Goal: Task Accomplishment & Management: Manage account settings

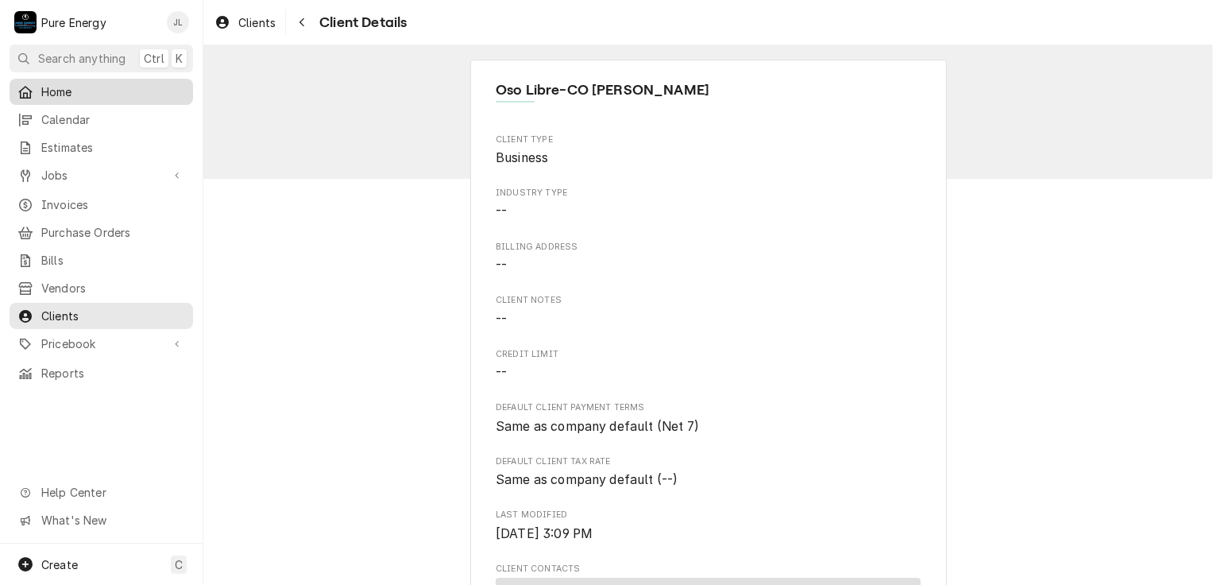
click at [107, 87] on span "Home" at bounding box center [113, 91] width 144 height 17
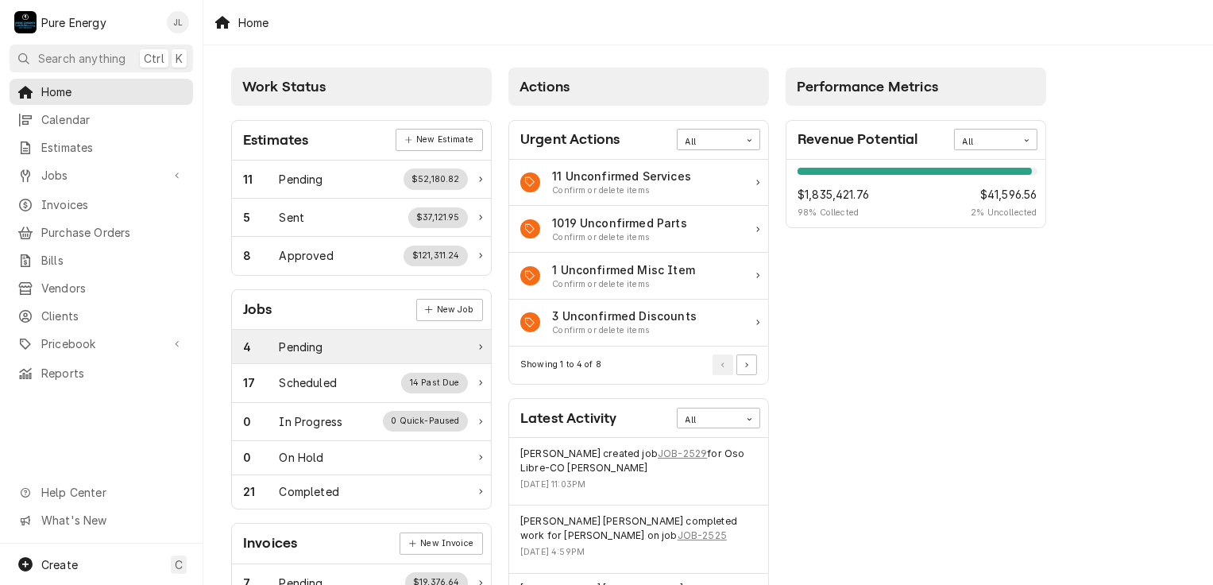
scroll to position [159, 0]
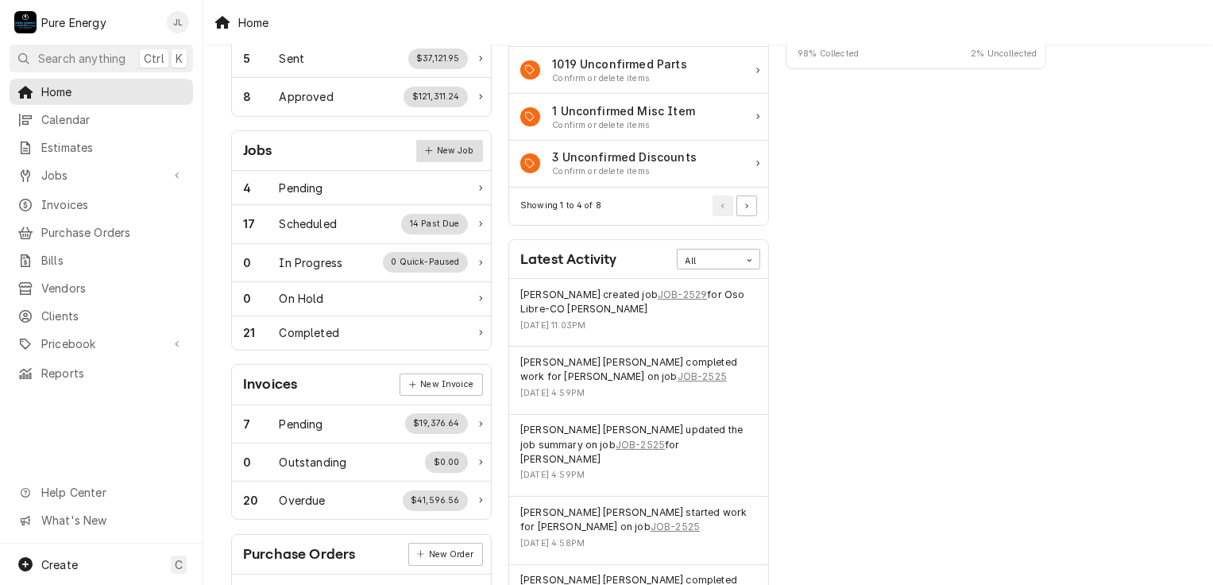
click at [435, 156] on link "New Job" at bounding box center [449, 151] width 67 height 22
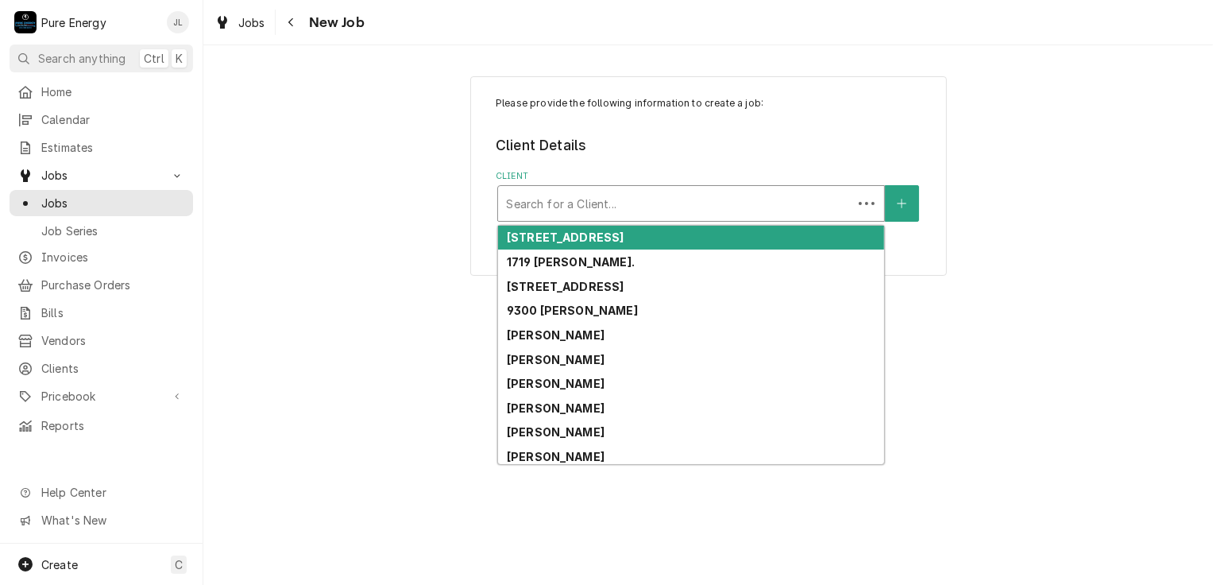
click at [623, 205] on div "Client" at bounding box center [675, 203] width 338 height 29
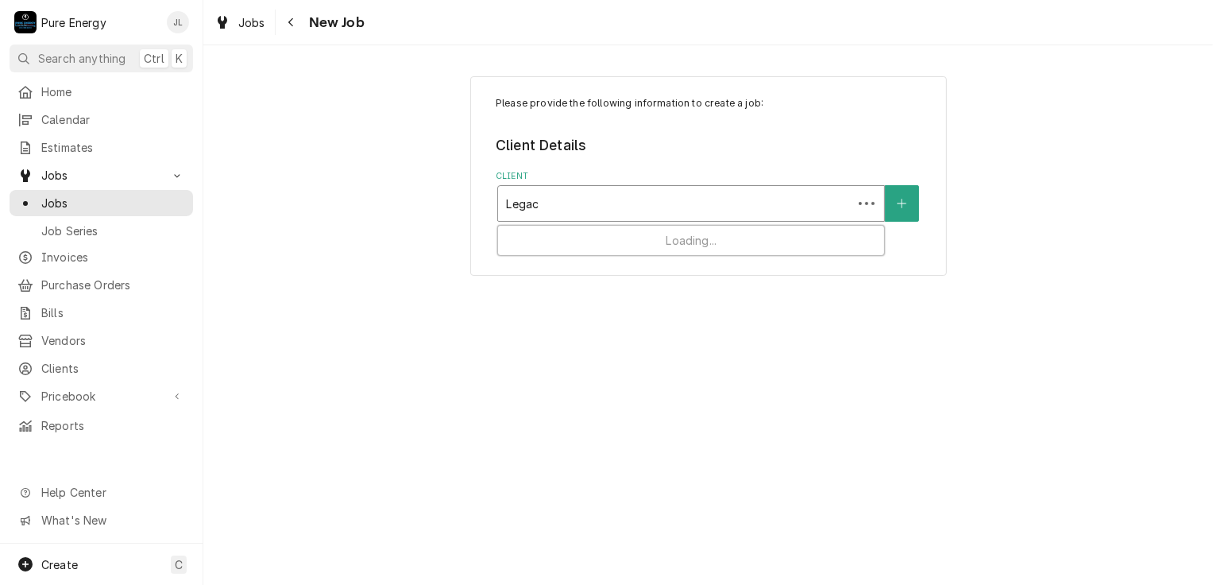
type input "Legacy"
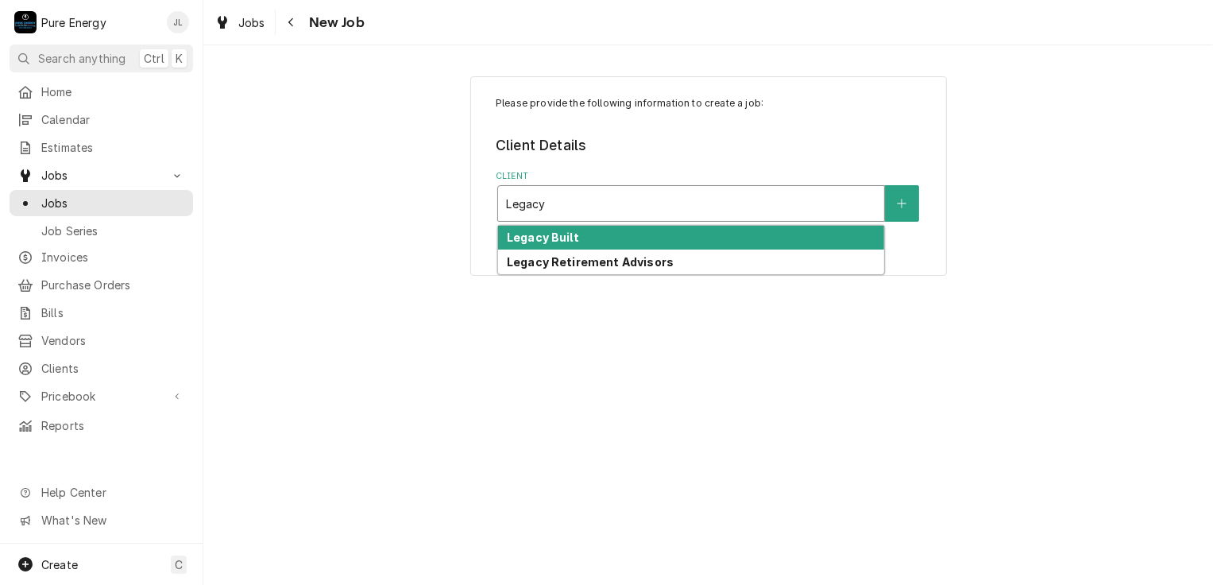
click at [585, 235] on div "Legacy Built" at bounding box center [691, 238] width 386 height 25
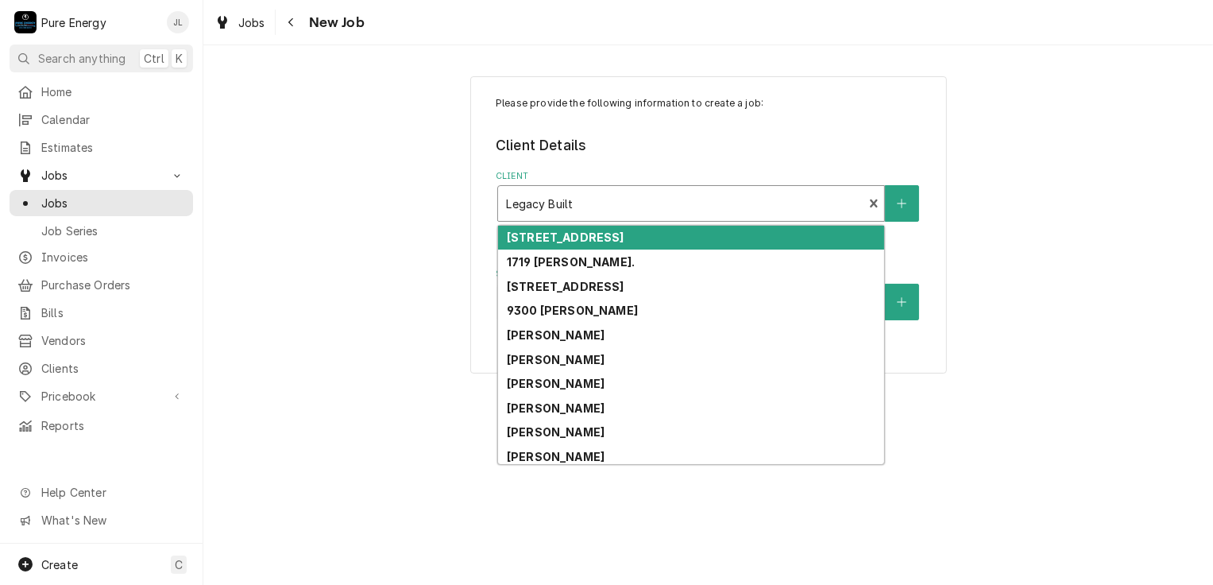
click at [602, 204] on div "Client" at bounding box center [680, 203] width 349 height 29
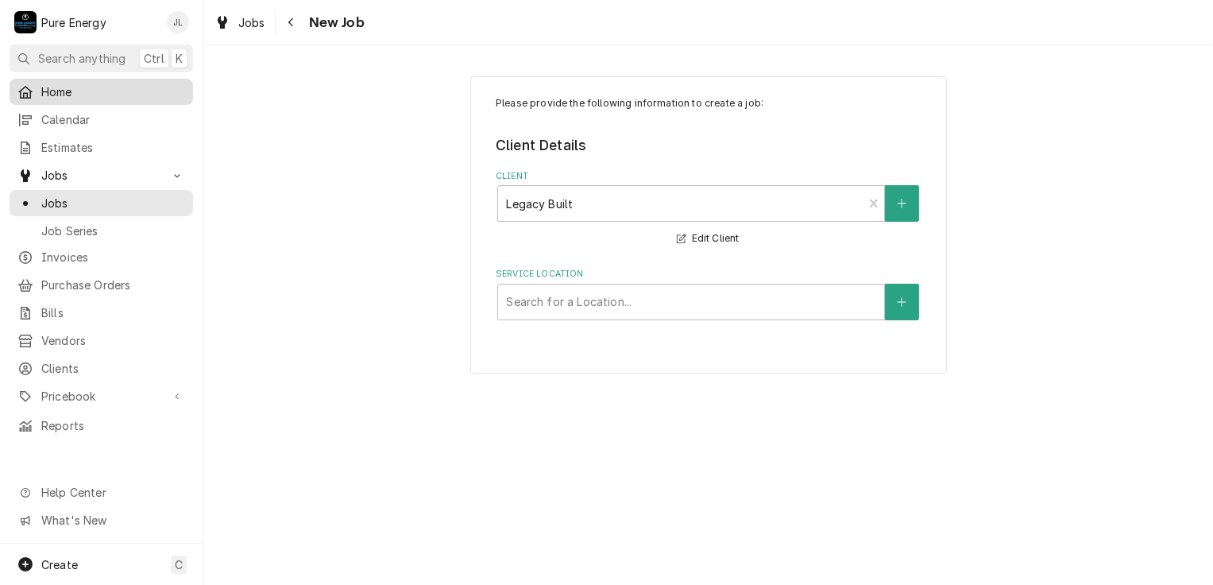
click at [104, 88] on span "Home" at bounding box center [113, 91] width 144 height 17
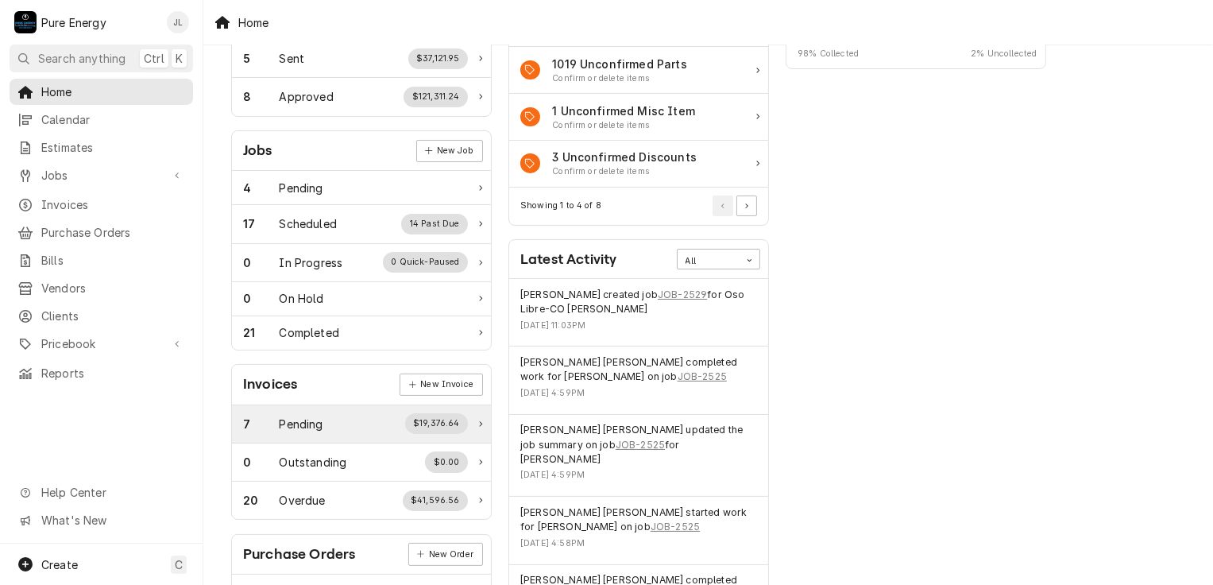
scroll to position [238, 0]
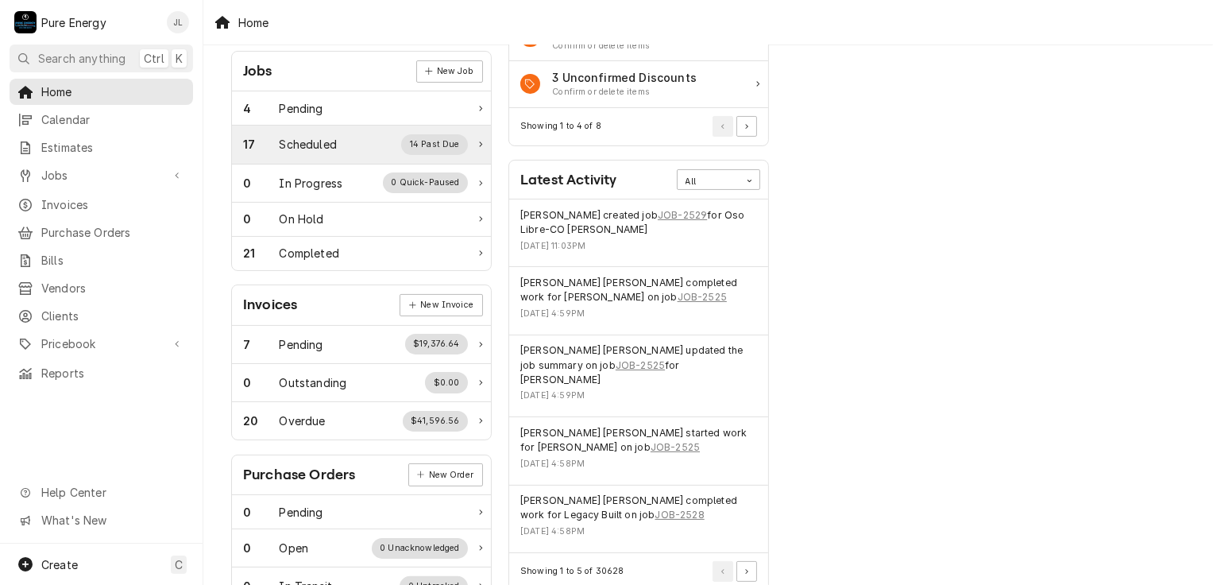
click at [337, 144] on div "Scheduled" at bounding box center [308, 144] width 57 height 17
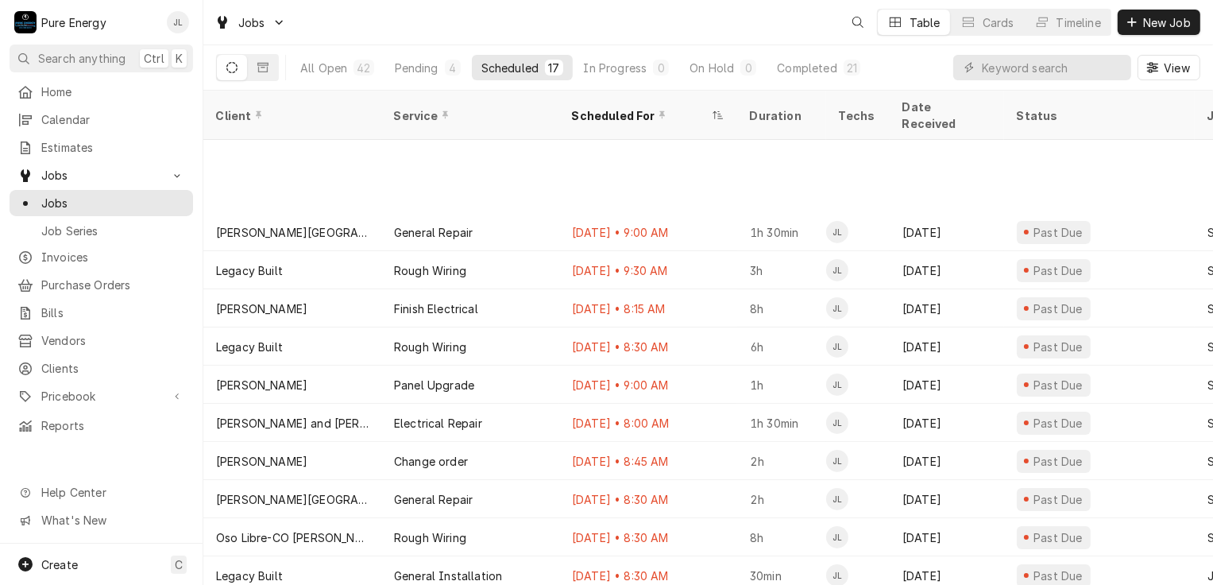
scroll to position [196, 0]
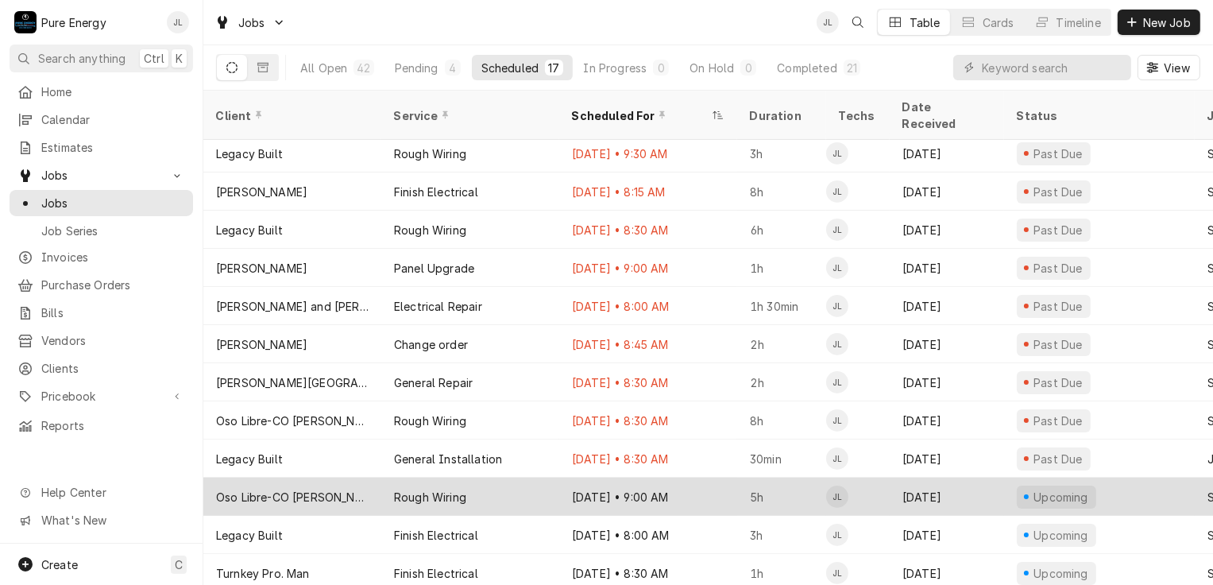
click at [705, 477] on div "Aug 15 • 9:00 AM" at bounding box center [648, 496] width 178 height 38
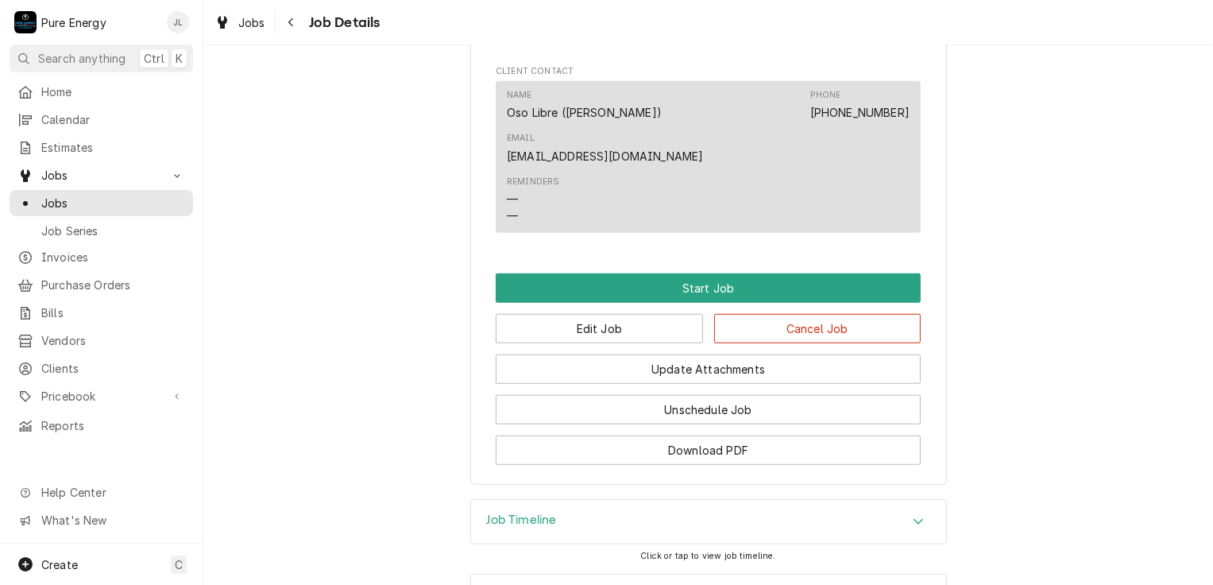
scroll to position [844, 0]
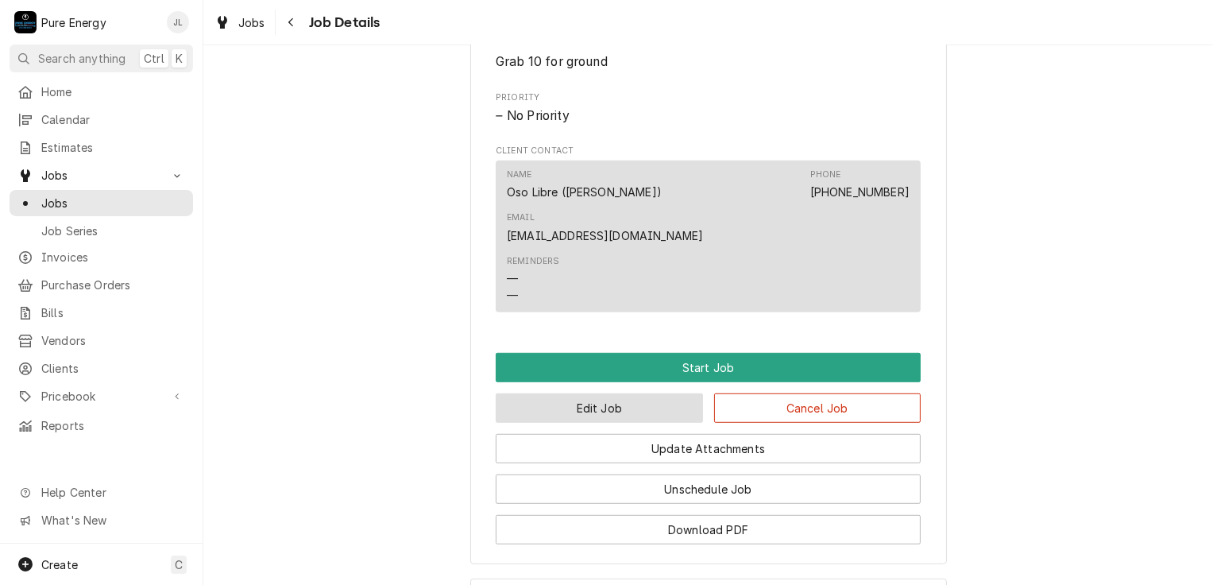
click at [599, 423] on button "Edit Job" at bounding box center [599, 407] width 207 height 29
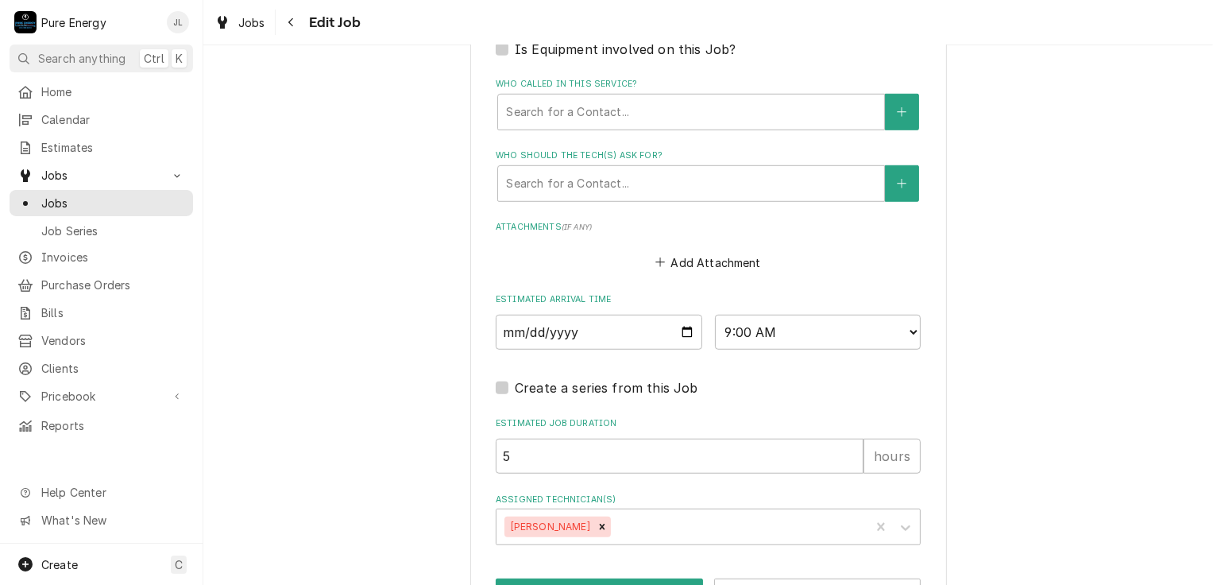
scroll to position [1165, 0]
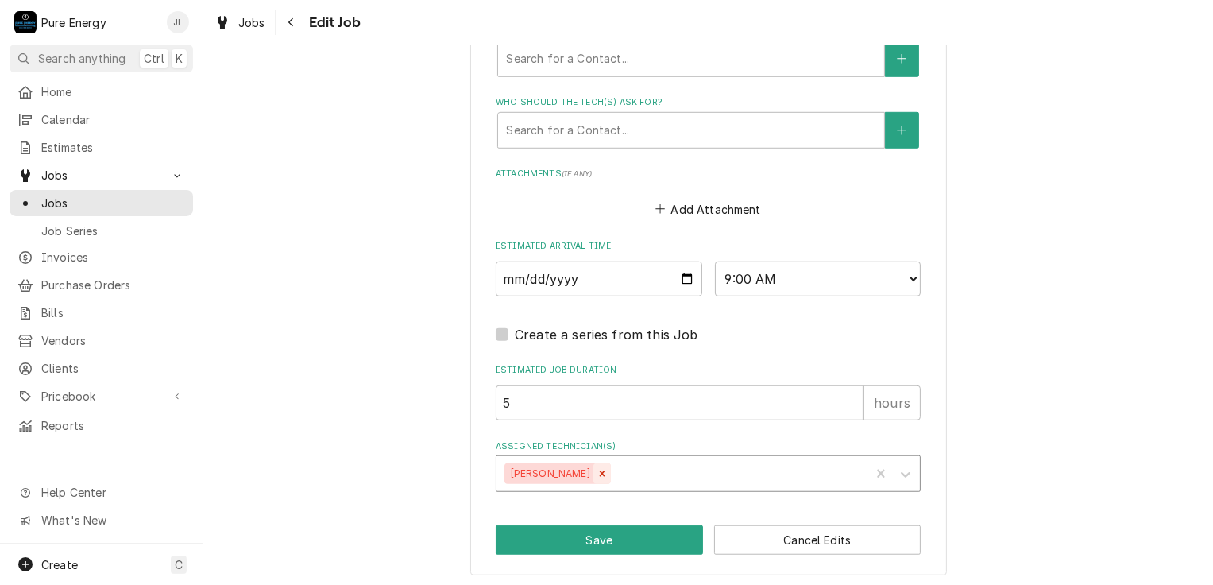
click at [604, 475] on icon "Remove James Linnenkamp" at bounding box center [601, 473] width 11 height 11
click at [899, 467] on icon "Assigned Technician(s)" at bounding box center [906, 474] width 16 height 16
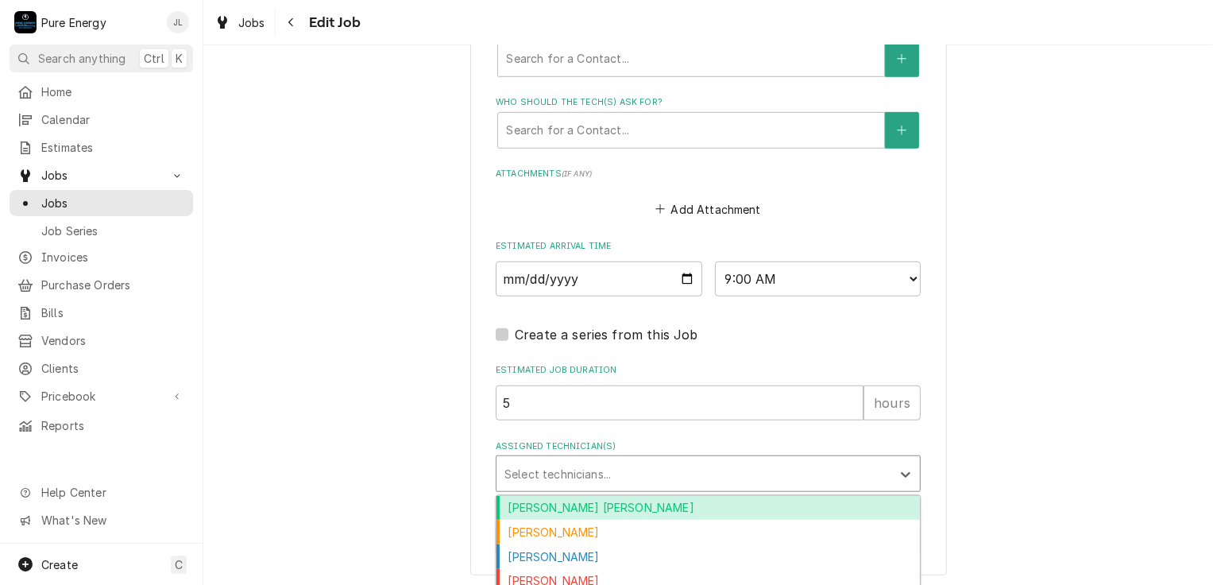
click at [773, 501] on div "Albert Hernandez Soto" at bounding box center [707, 508] width 423 height 25
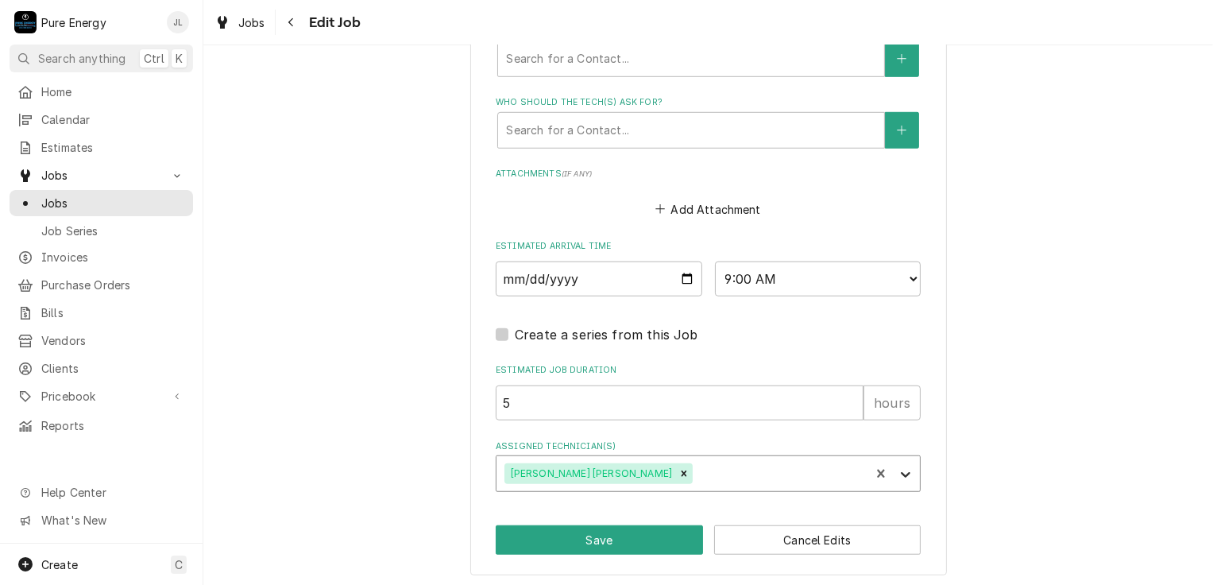
click at [898, 474] on icon "Assigned Technician(s)" at bounding box center [906, 474] width 16 height 16
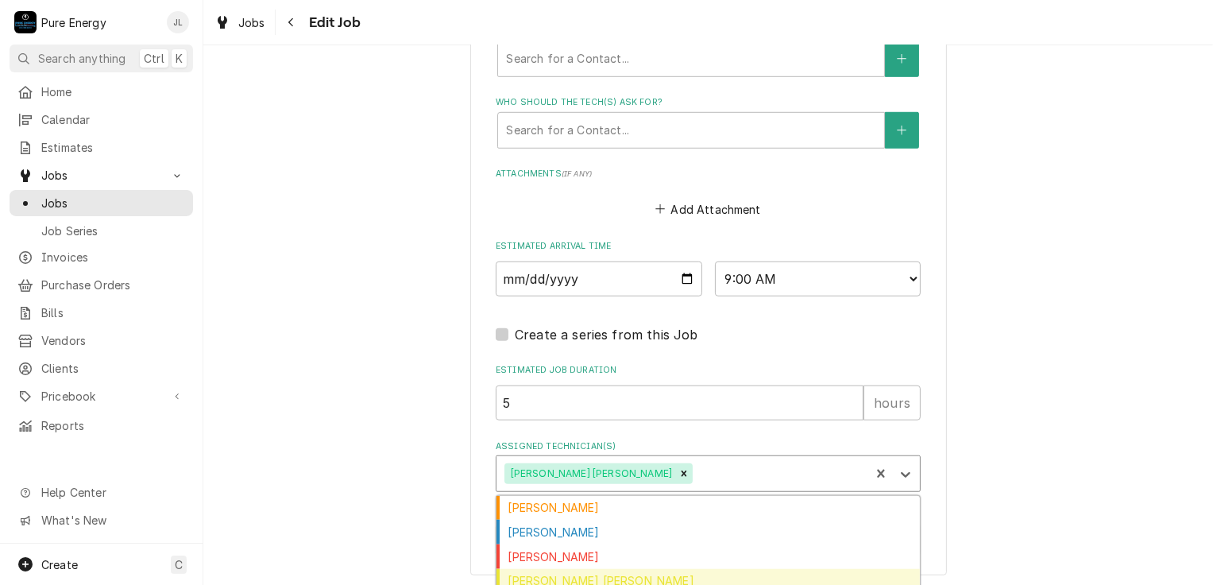
click at [743, 571] on div "Rodolfo Hernandez Lorenzo" at bounding box center [707, 581] width 423 height 25
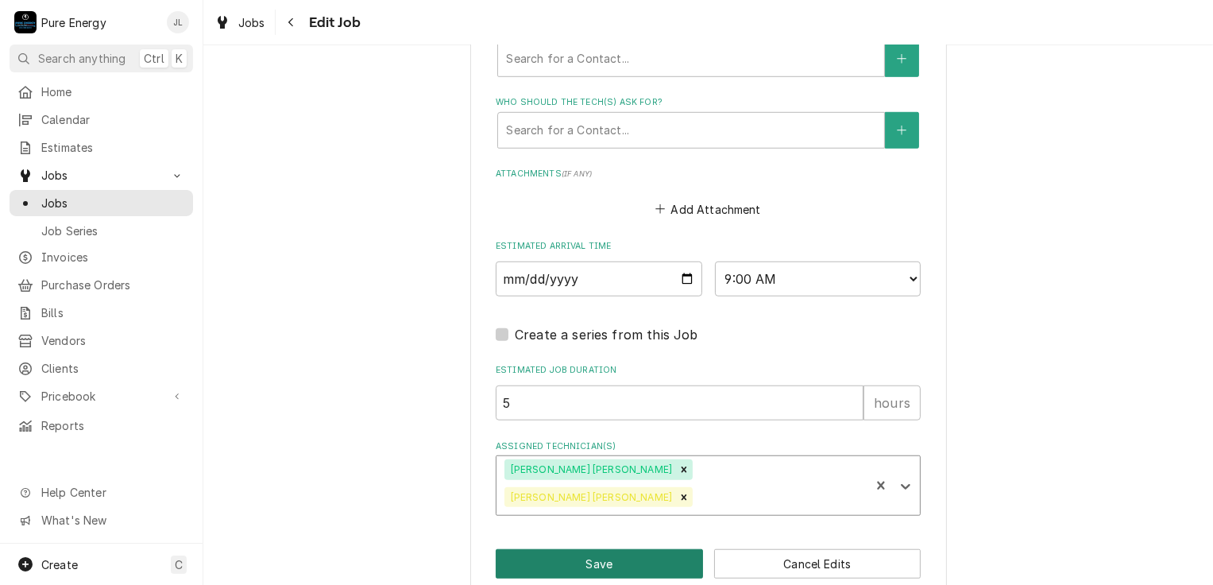
click at [650, 549] on button "Save" at bounding box center [599, 563] width 207 height 29
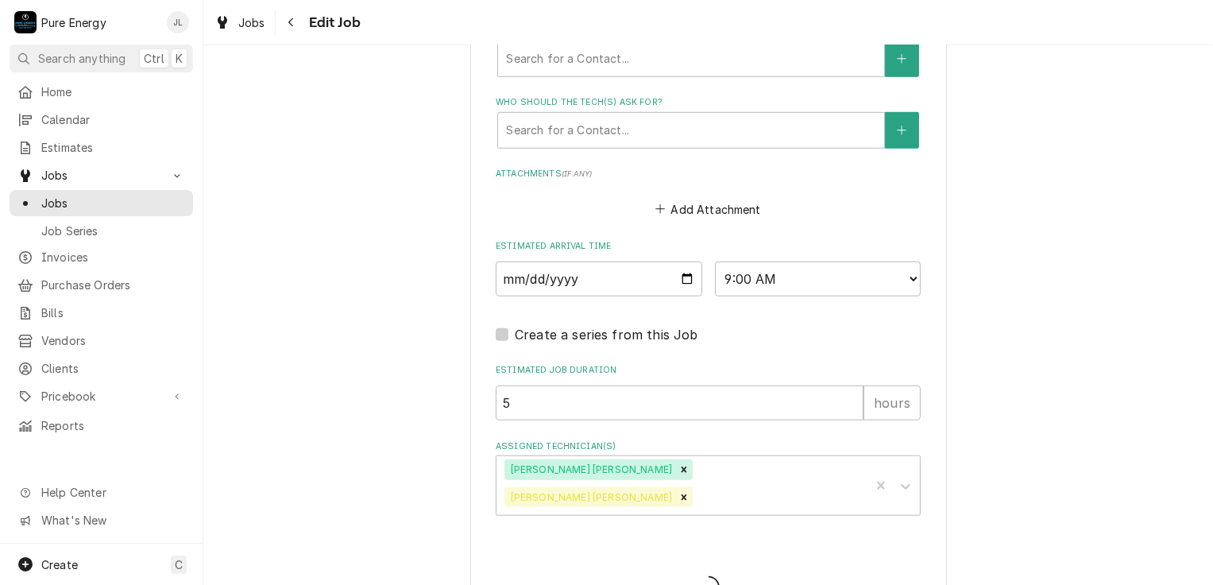
type textarea "x"
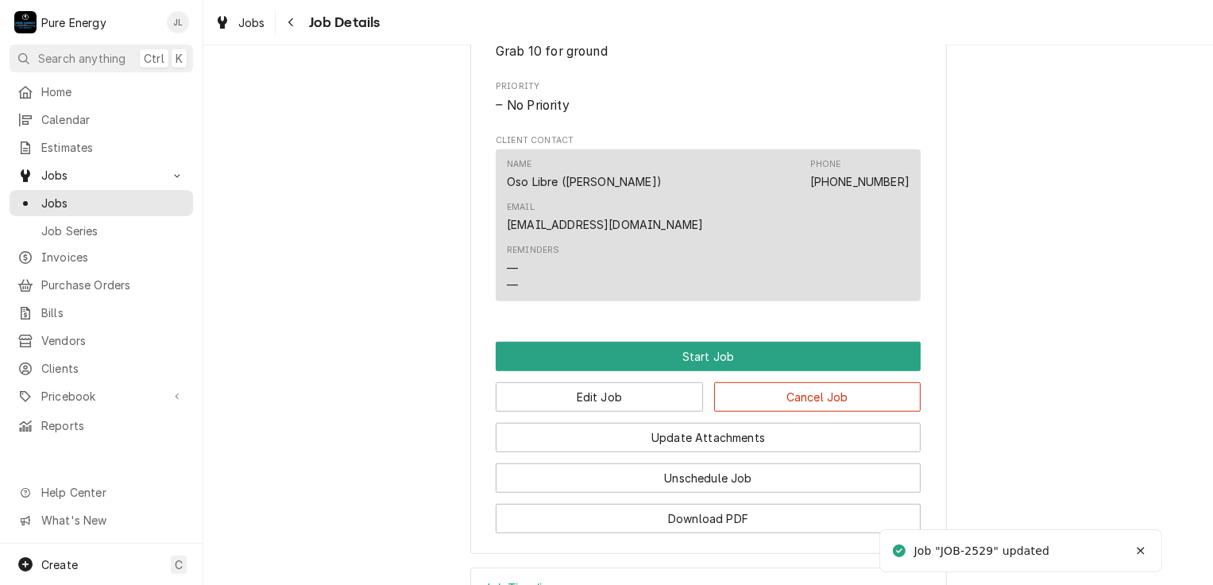
scroll to position [1021, 0]
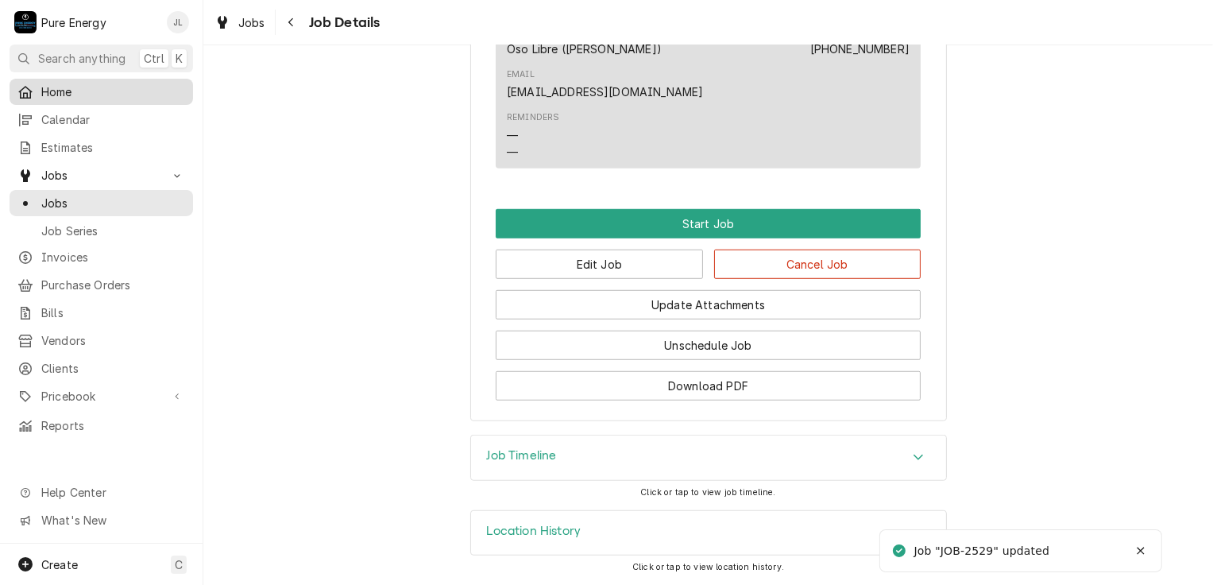
click at [70, 88] on span "Home" at bounding box center [113, 91] width 144 height 17
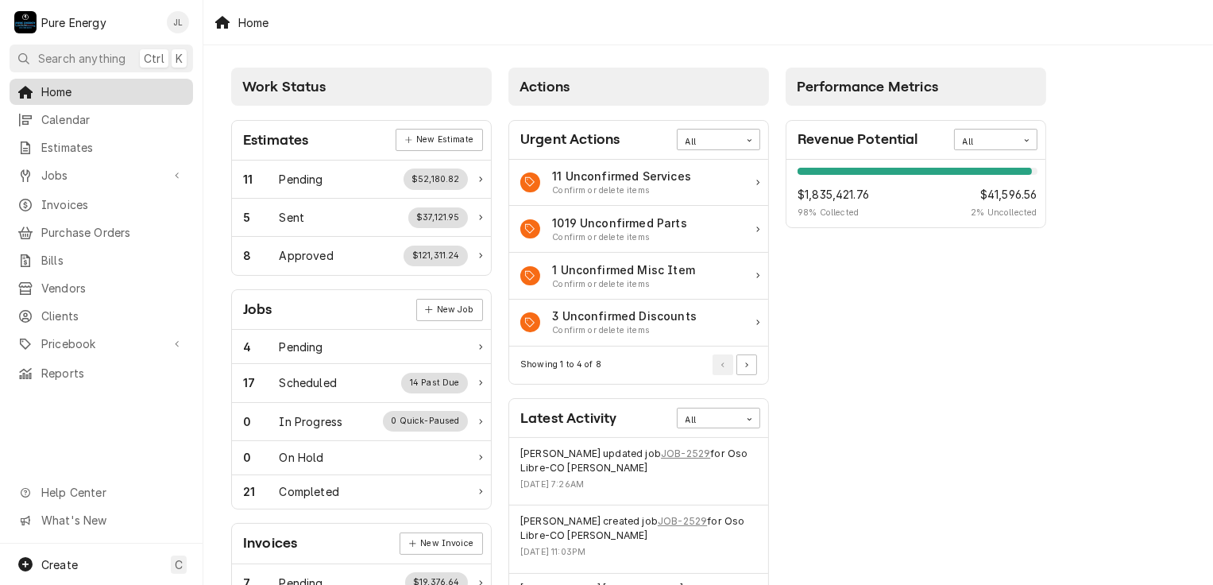
click at [93, 85] on span "Home" at bounding box center [113, 91] width 144 height 17
click at [330, 384] on div "Scheduled" at bounding box center [308, 382] width 57 height 17
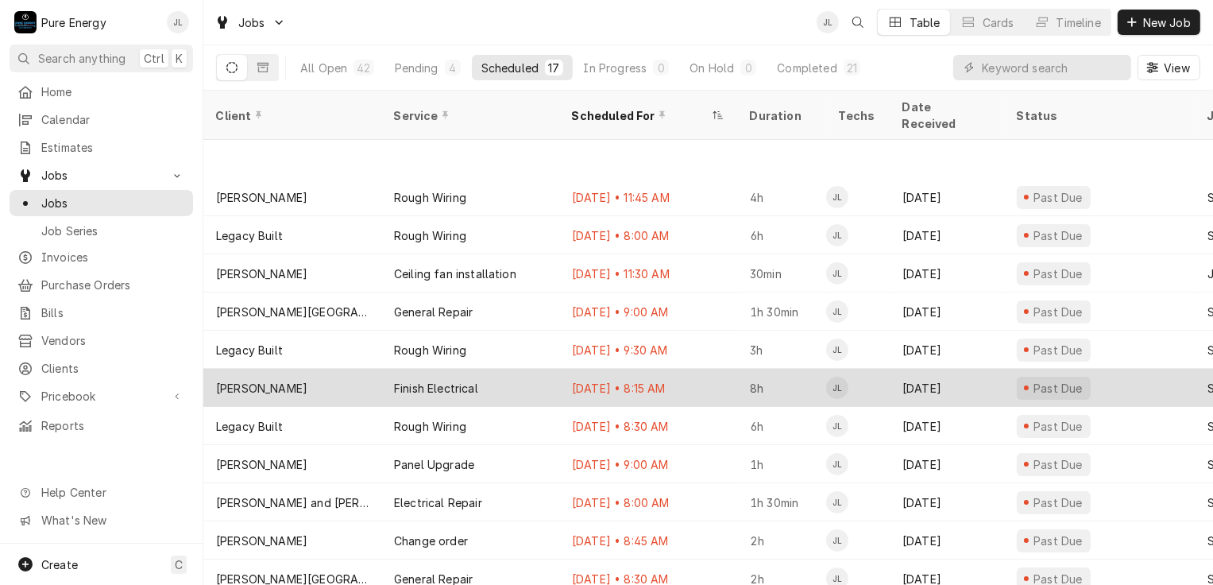
scroll to position [196, 0]
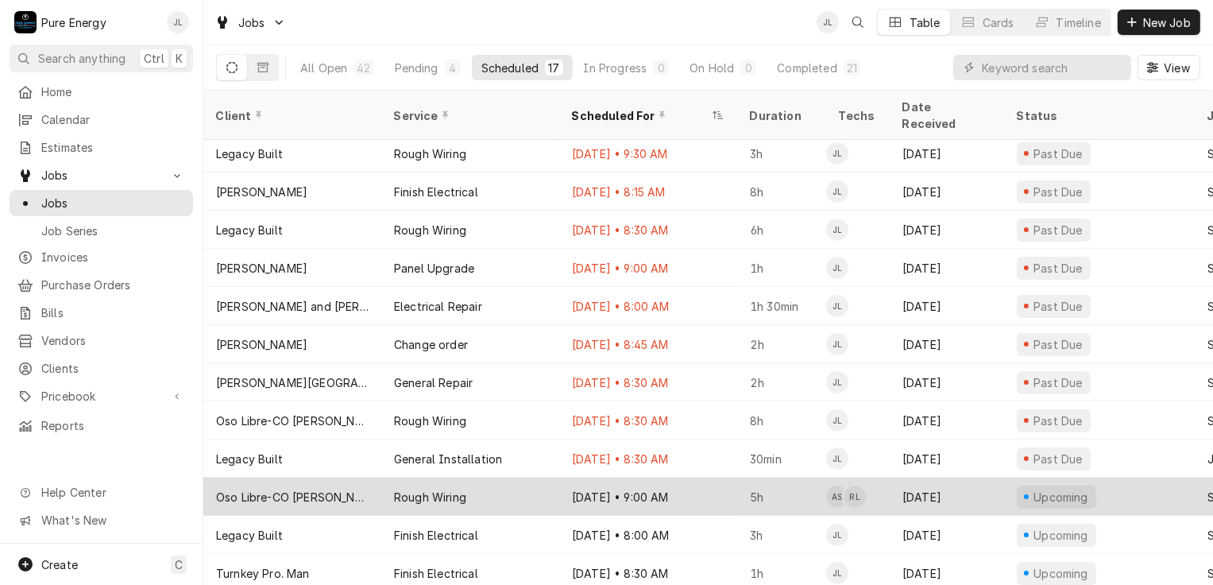
click at [361, 479] on div "Oso Libre-CO [PERSON_NAME]" at bounding box center [292, 496] width 178 height 38
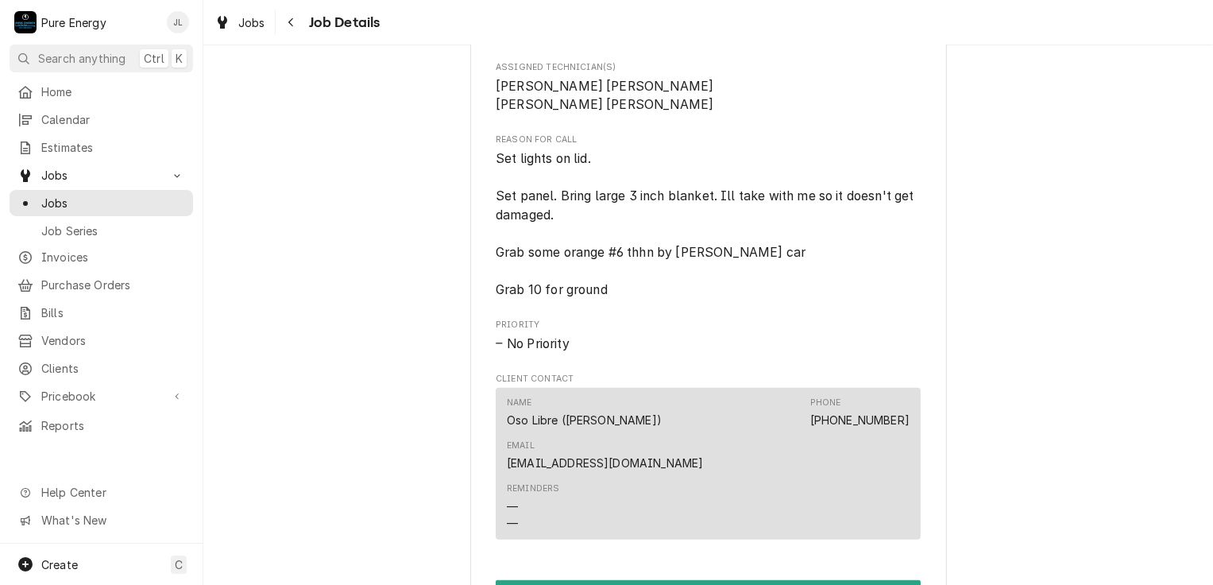
scroll to position [1021, 0]
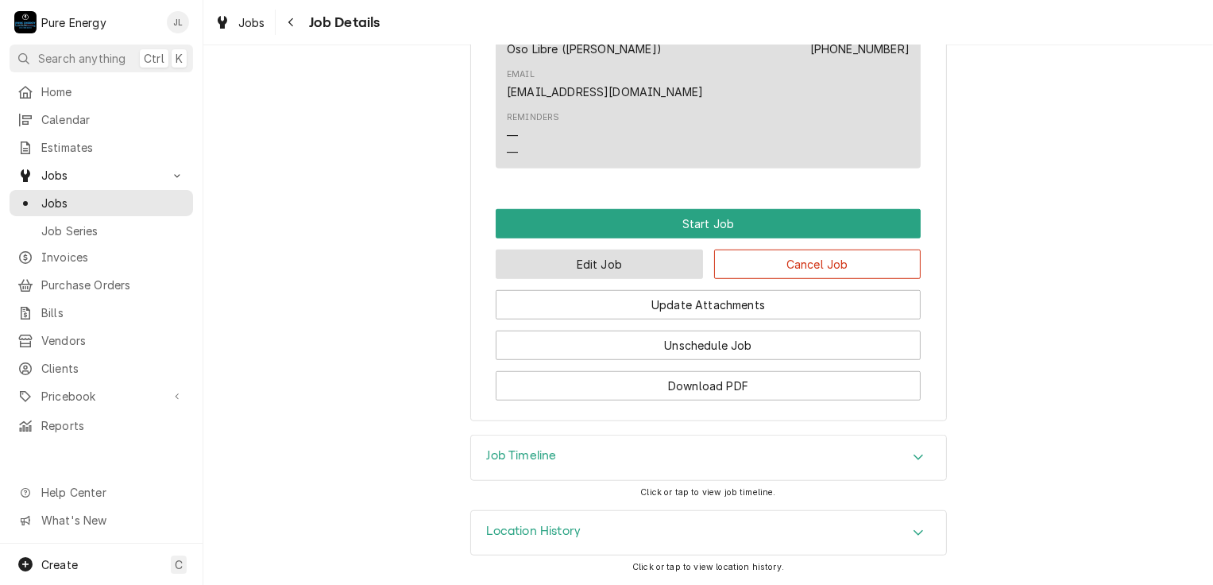
click at [616, 261] on button "Edit Job" at bounding box center [599, 263] width 207 height 29
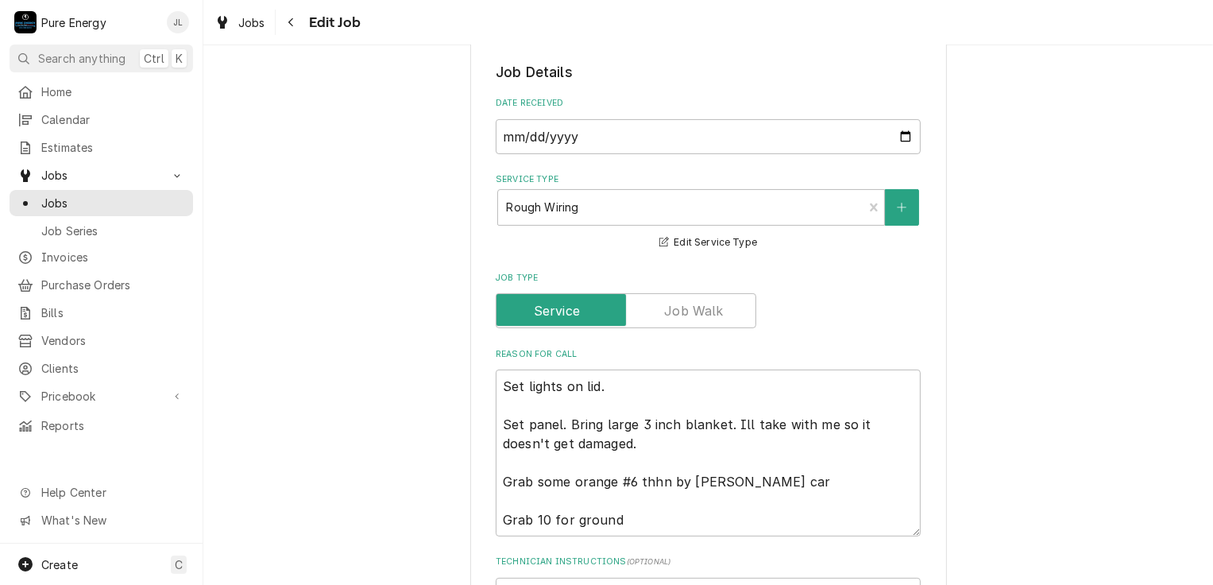
scroll to position [477, 0]
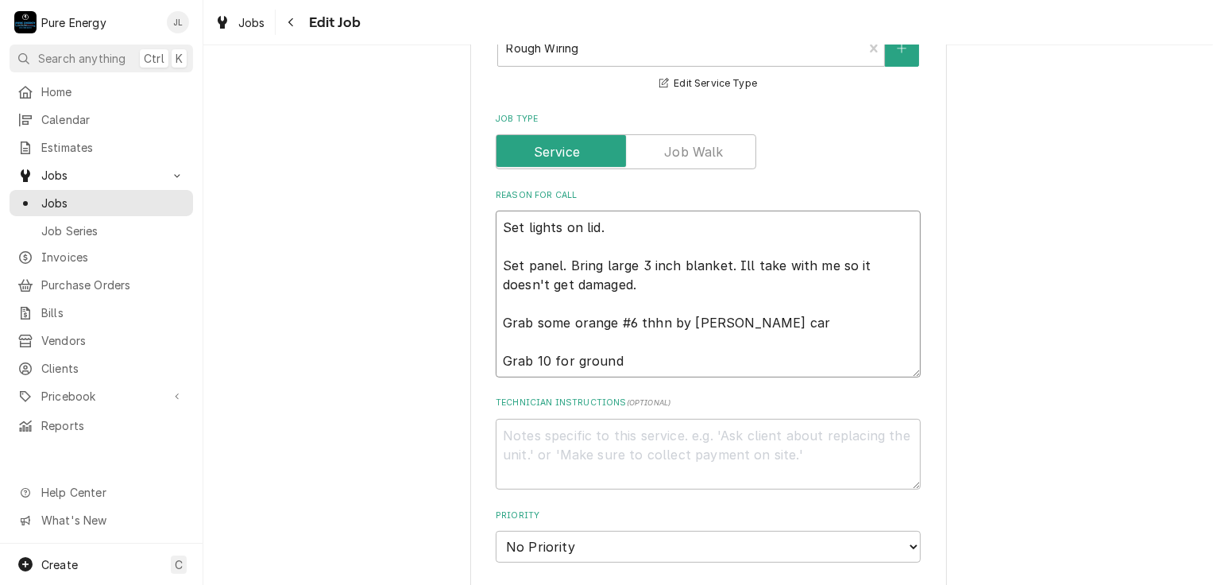
click at [823, 319] on textarea "Set lights on lid. Set panel. Bring large 3 inch blanket. Ill take with me so i…" at bounding box center [708, 293] width 425 height 167
click at [661, 363] on textarea "Set lights on lid. Set panel. Bring large 3 inch blanket. Ill take with me so i…" at bounding box center [708, 293] width 425 height 167
type textarea "x"
type textarea "Set lights on lid. Set panel. Bring large 3 inch blanket. Ill take with me so i…"
type textarea "x"
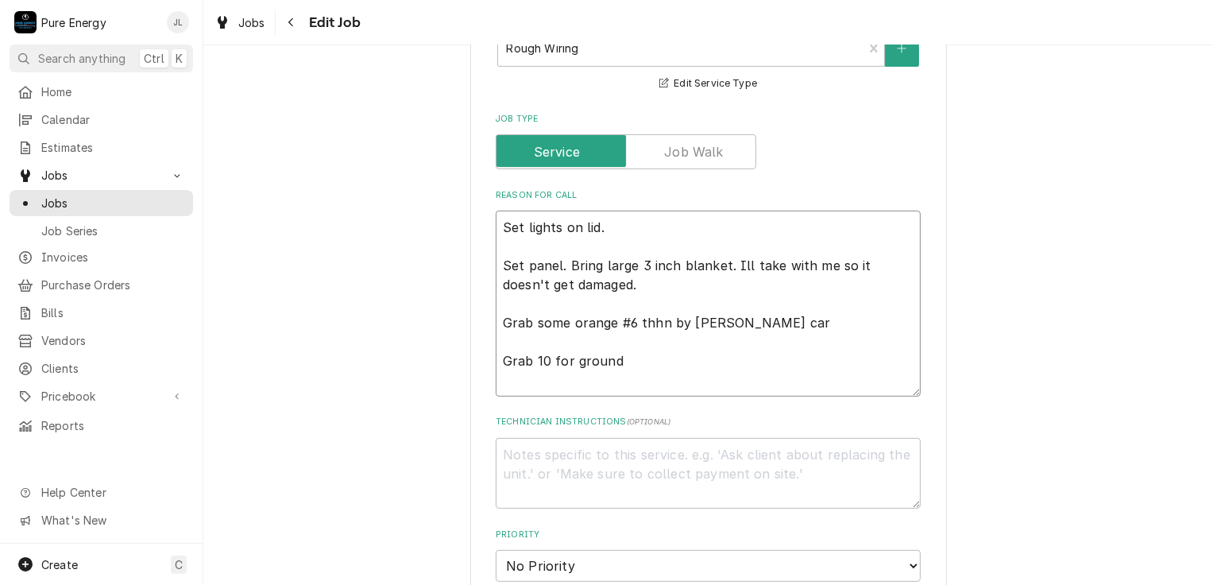
type textarea "Set lights on lid. Set panel. Bring large 3 inch blanket. Ill take with me so i…"
type textarea "x"
type textarea "Set lights on lid. Set panel. Bring large 3 inch blanket. Ill take with me so i…"
type textarea "x"
type textarea "Set lights on lid. Set panel. Bring large 3 inch blanket. Ill take with me so i…"
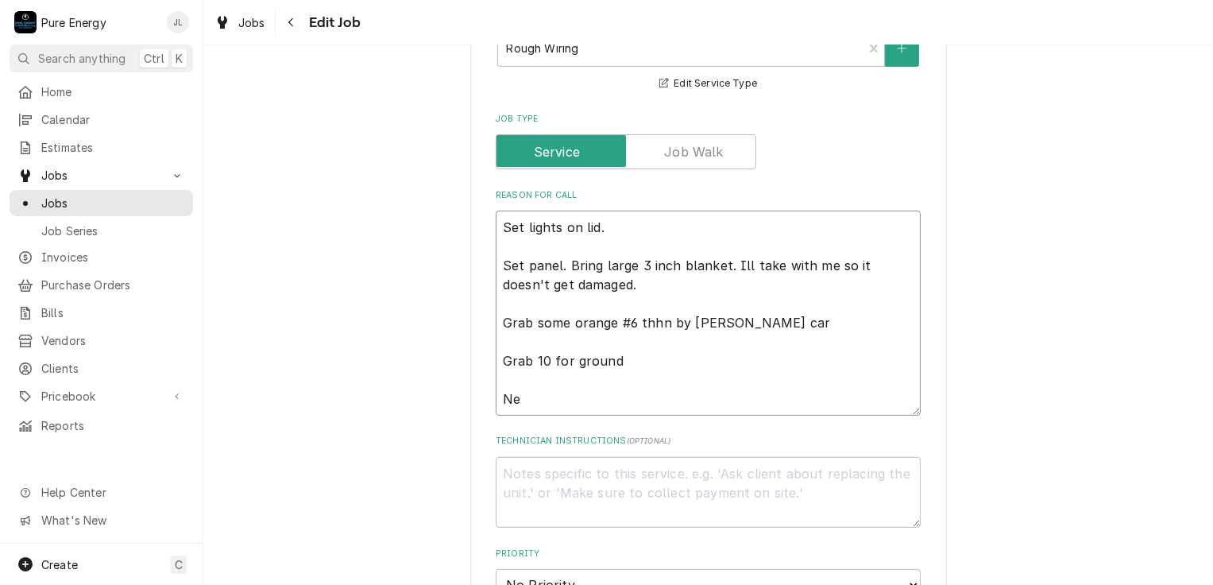
type textarea "x"
type textarea "Set lights on lid. Set panel. Bring large 3 inch blanket. Ill take with me so i…"
type textarea "x"
type textarea "Set lights on lid. Set panel. Bring large 3 inch blanket. Ill take with me so i…"
type textarea "x"
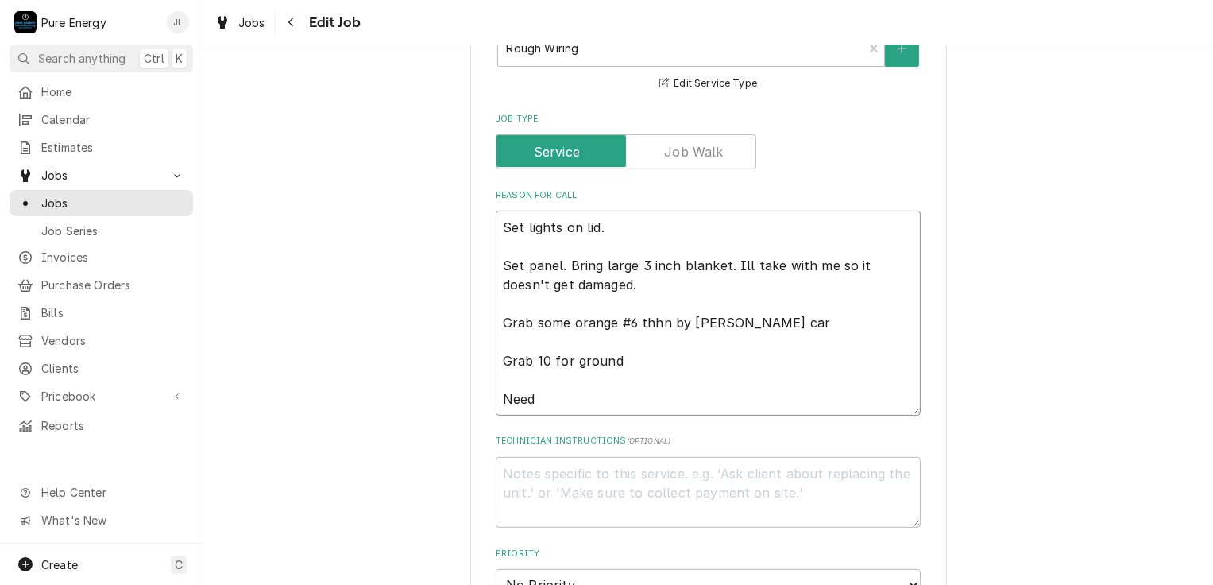
type textarea "Set lights on lid. Set panel. Bring large 3 inch blanket. Ill take with me so i…"
type textarea "x"
type textarea "Set lights on lid. Set panel. Bring large 3 inch blanket. Ill take with me so i…"
type textarea "x"
type textarea "Set lights on lid. Set panel. Bring large 3 inch blanket. Ill take with me so i…"
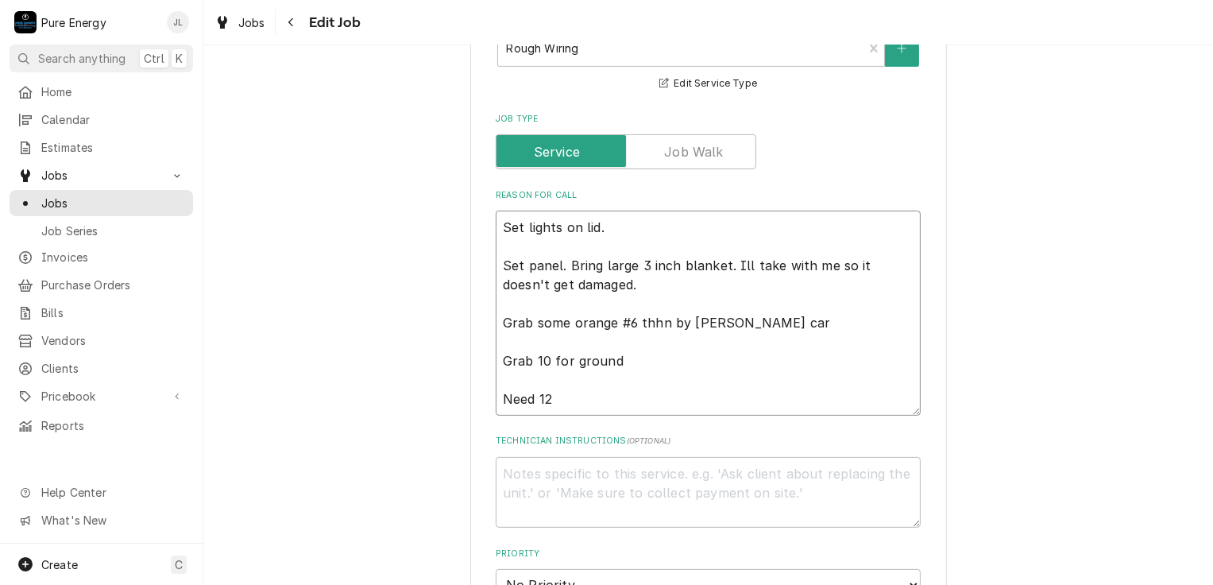
type textarea "x"
type textarea "Set lights on lid. Set panel. Bring large 3 inch blanket. Ill take with me so i…"
type textarea "x"
type textarea "Set lights on lid. Set panel. Bring large 3 inch blanket. Ill take with me so i…"
type textarea "x"
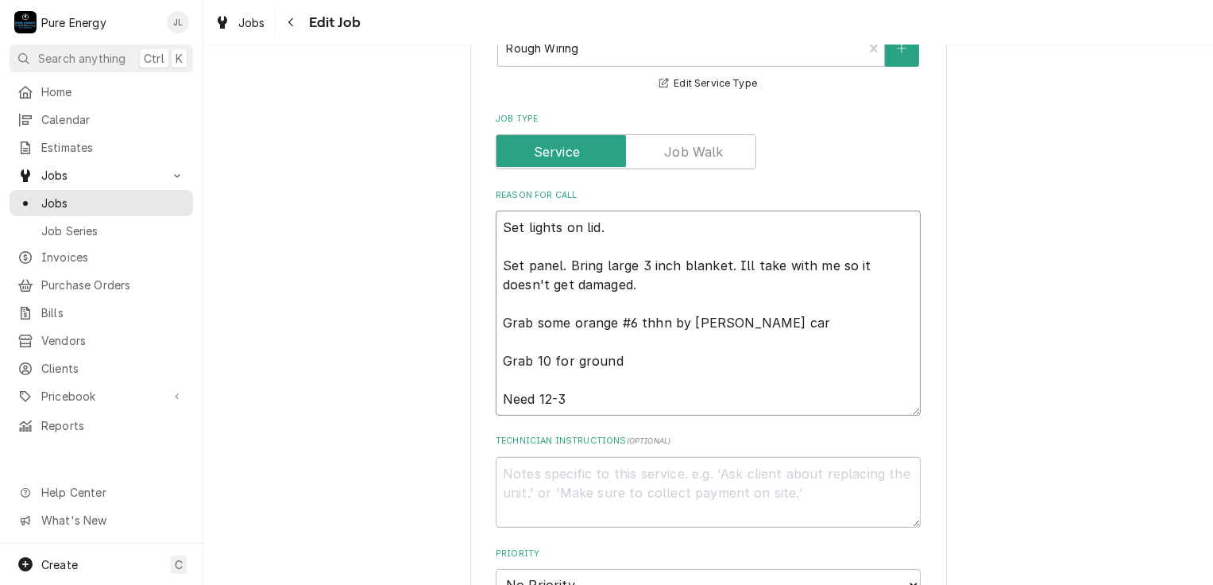
type textarea "Set lights on lid. Set panel. Bring large 3 inch blanket. Ill take with me so i…"
type textarea "x"
type textarea "Set lights on lid. Set panel. Bring large 3 inch blanket. Ill take with me so i…"
type textarea "x"
type textarea "Set lights on lid. Set panel. Bring large 3 inch blanket. Ill take with me so i…"
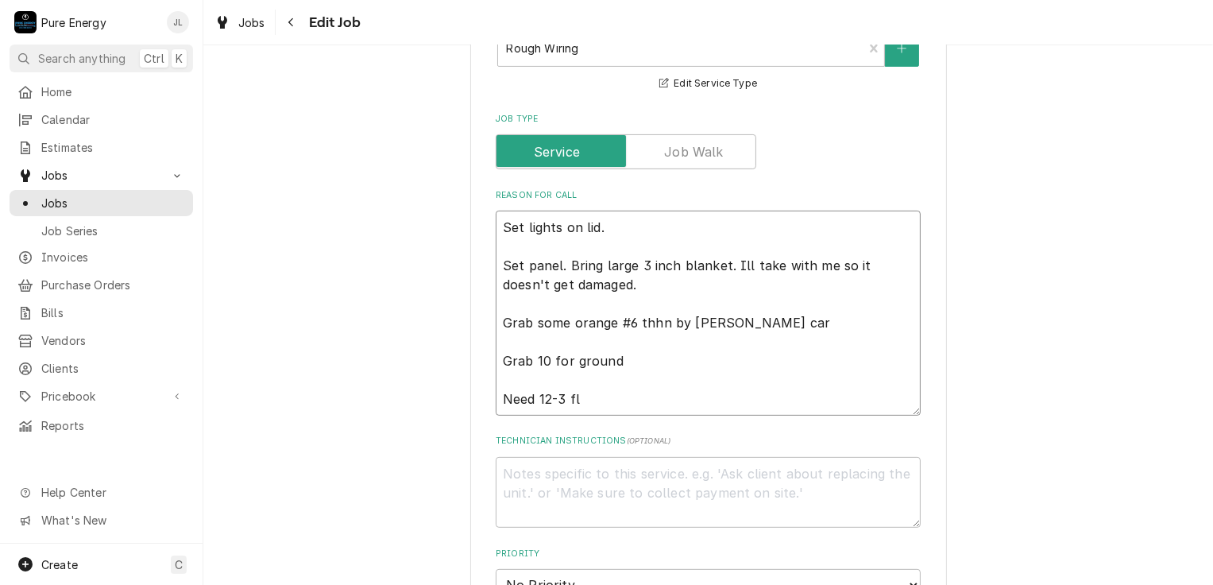
type textarea "x"
type textarea "Set lights on lid. Set panel. Bring large 3 inch blanket. Ill take with me so i…"
type textarea "x"
type textarea "Set lights on lid. Set panel. Bring large 3 inch blanket. Ill take with me so i…"
type textarea "x"
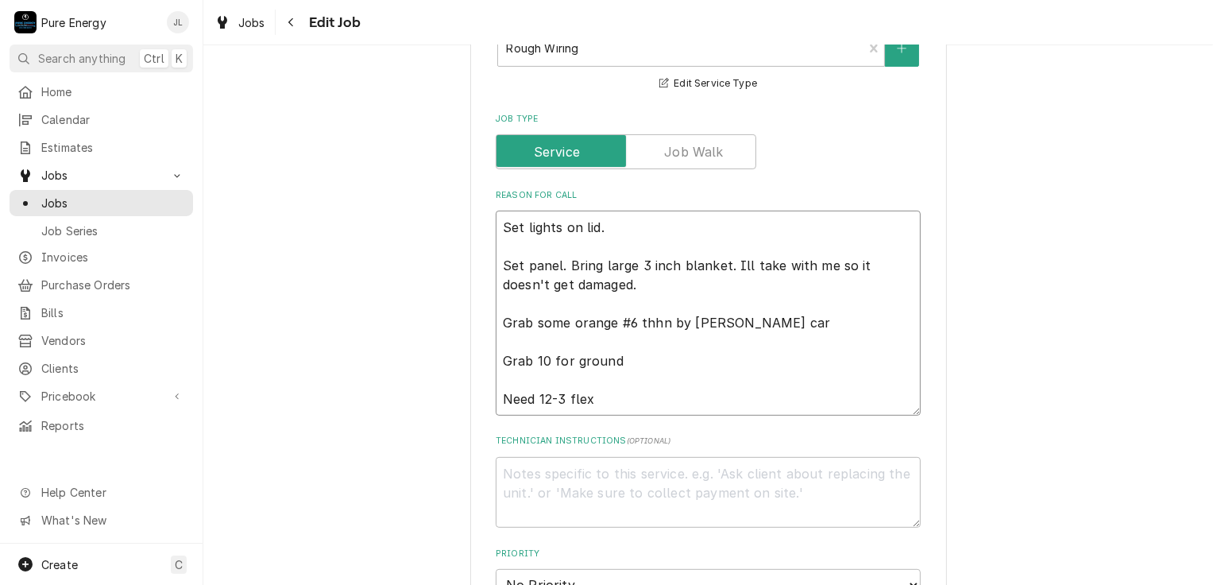
type textarea "Set lights on lid. Set panel. Bring large 3 inch blanket. Ill take with me so i…"
type textarea "x"
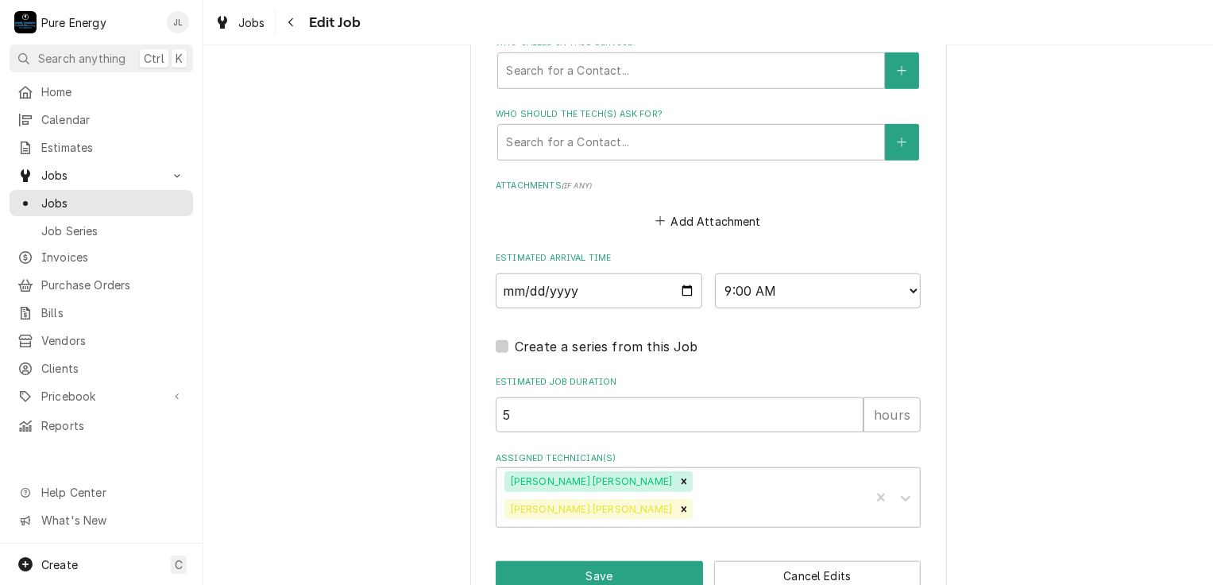
scroll to position [1203, 0]
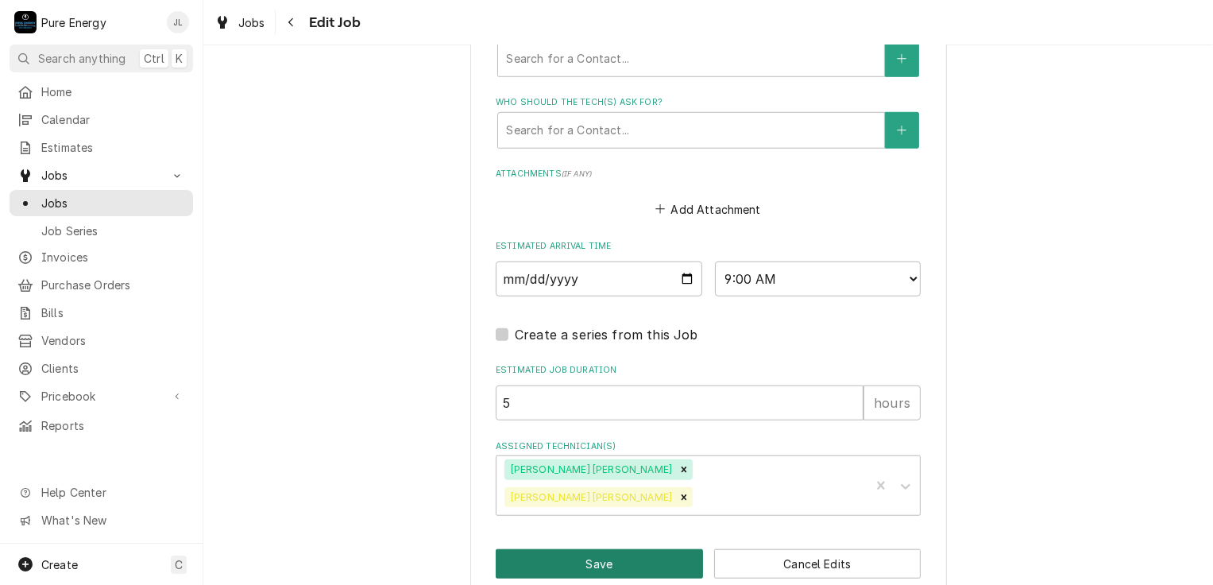
type textarea "Set lights on lid. Set panel. Bring large 3 inch blanket. Ill take with me so i…"
click at [623, 549] on button "Save" at bounding box center [599, 563] width 207 height 29
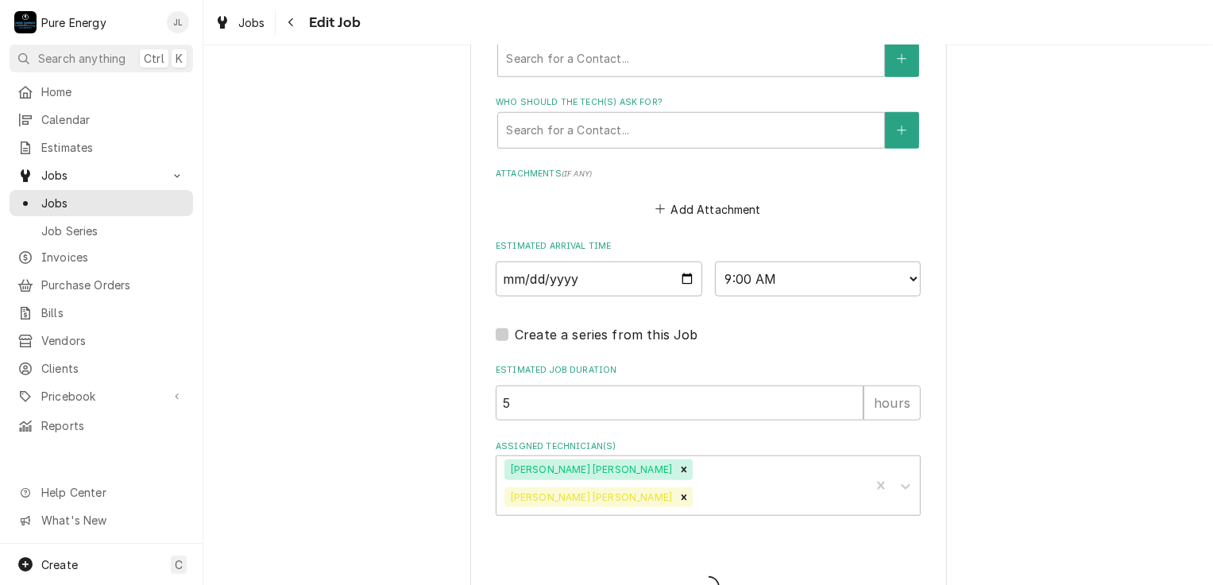
type textarea "x"
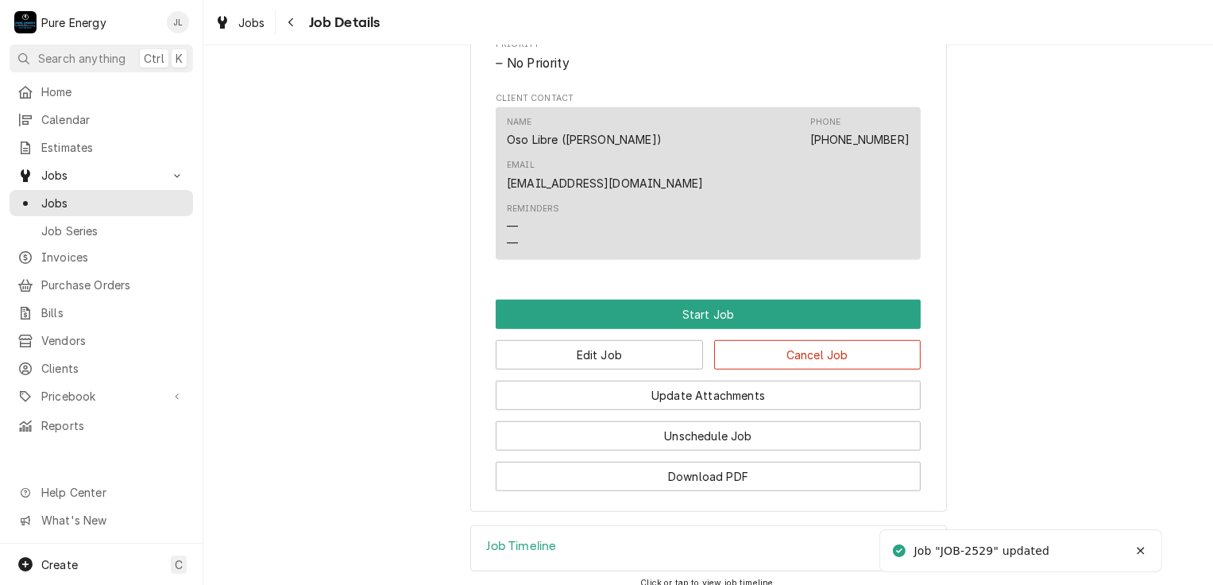
scroll to position [1060, 0]
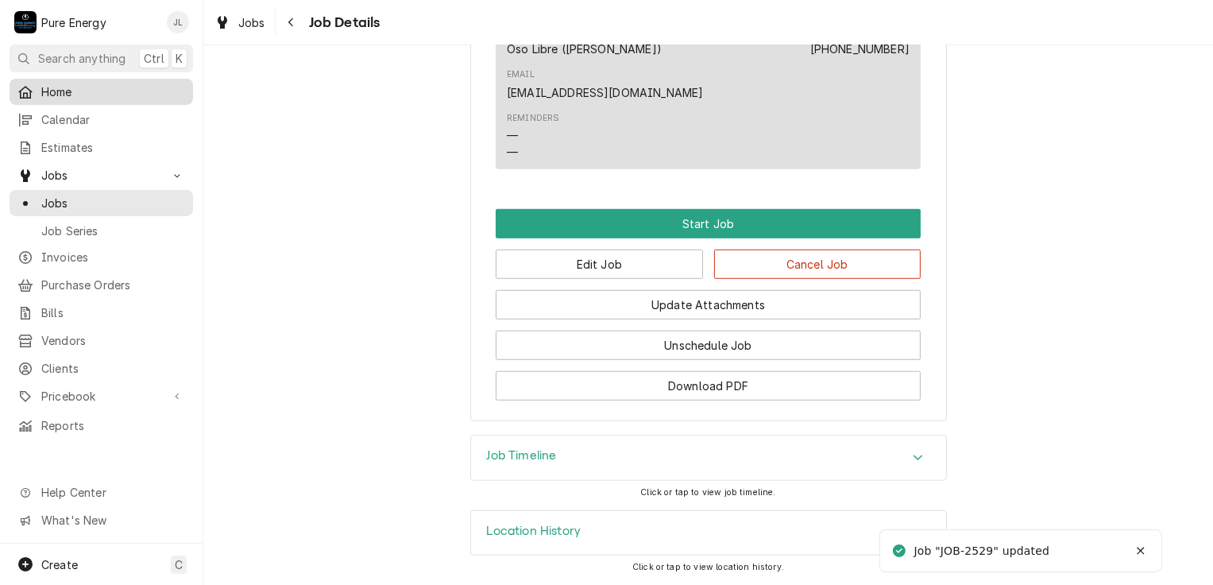
click at [121, 86] on span "Home" at bounding box center [113, 91] width 144 height 17
